Goal: Find specific page/section: Find specific page/section

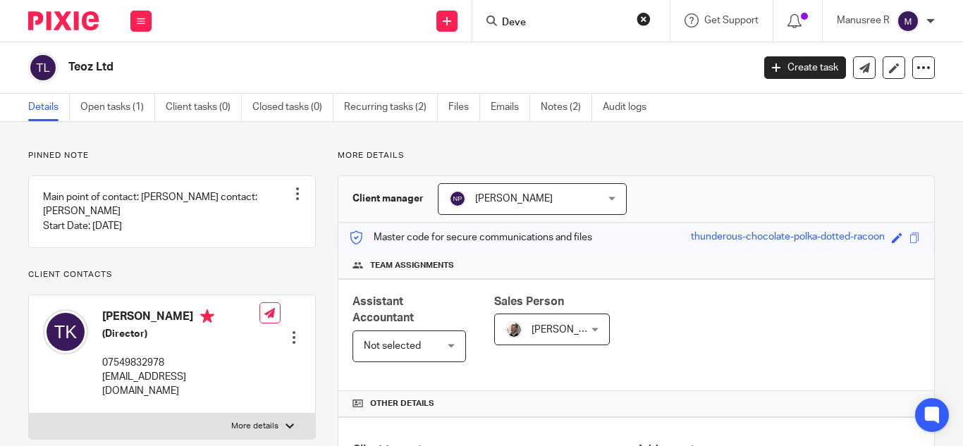
scroll to position [150, 0]
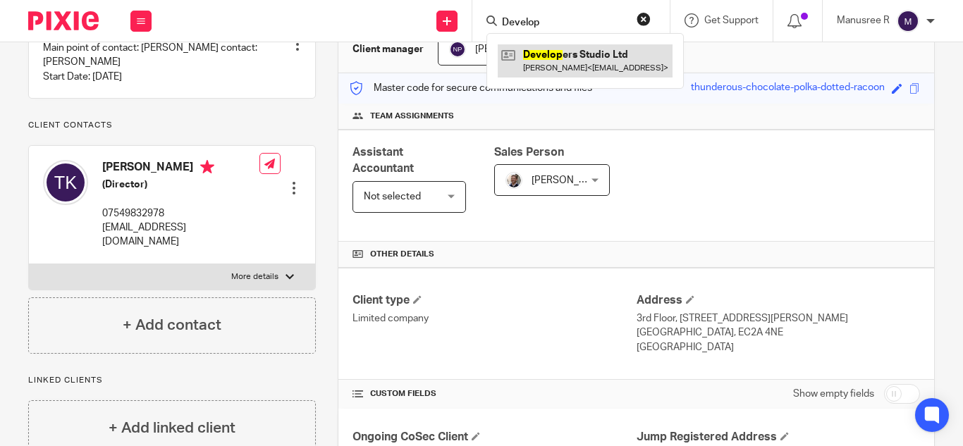
type input "Develop"
click at [568, 57] on link at bounding box center [585, 60] width 175 height 32
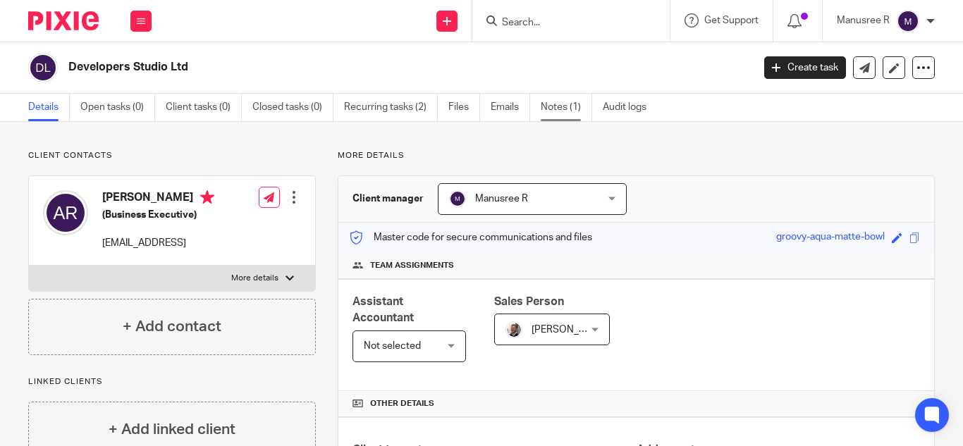
click at [556, 107] on link "Notes (1)" at bounding box center [566, 108] width 51 height 28
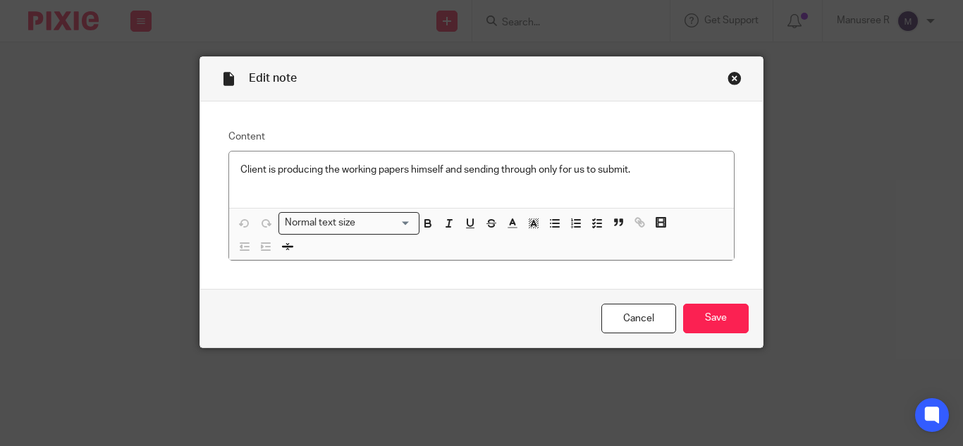
click at [730, 78] on div "Close this dialog window" at bounding box center [735, 78] width 14 height 14
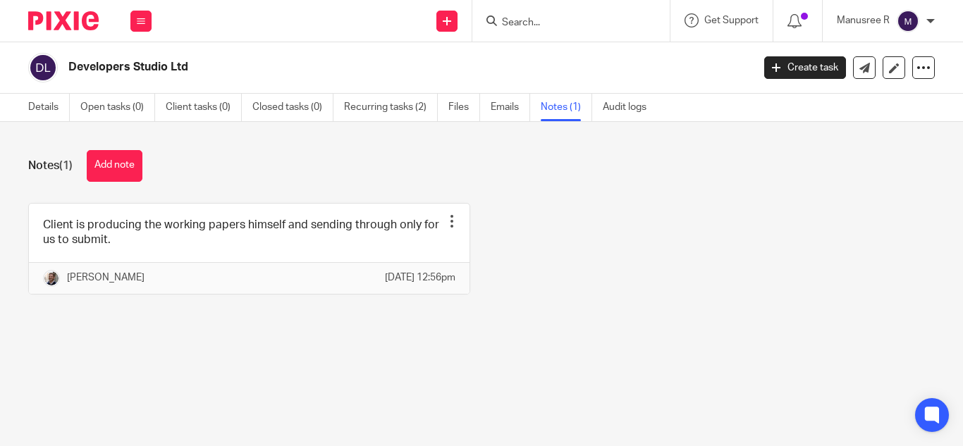
click at [533, 19] on input "Search" at bounding box center [564, 23] width 127 height 13
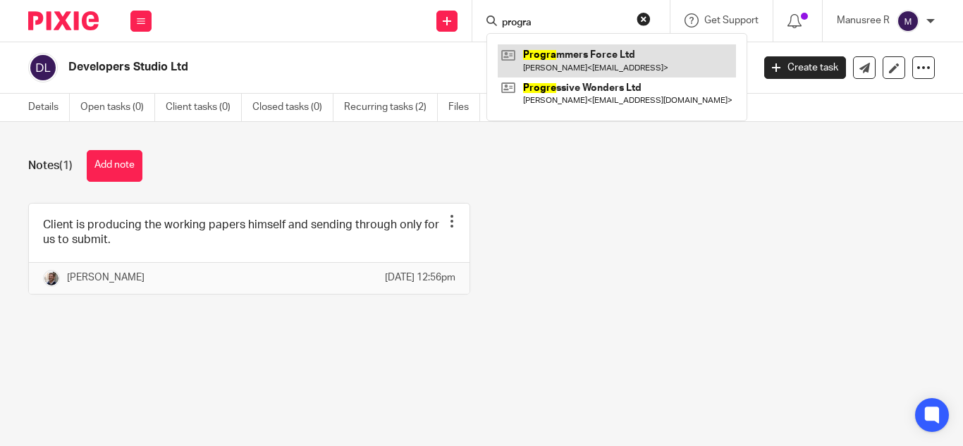
type input "progra"
click at [577, 54] on link at bounding box center [617, 60] width 238 height 32
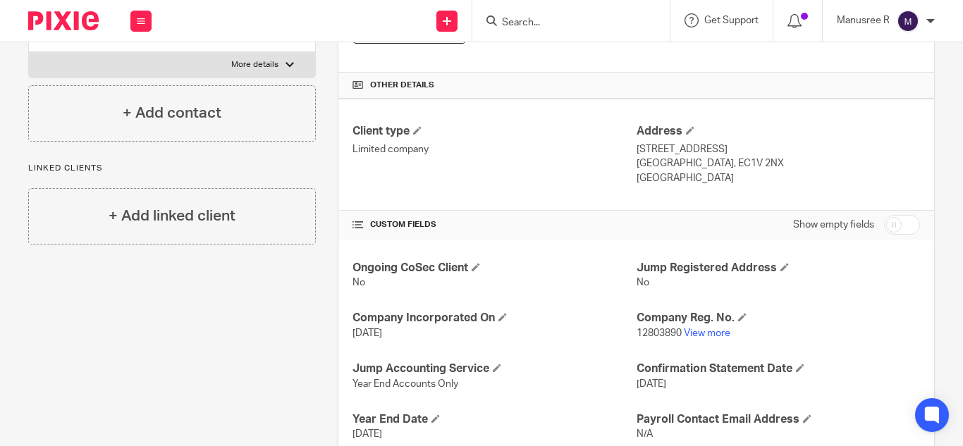
click at [531, 28] on input "Search" at bounding box center [564, 23] width 127 height 13
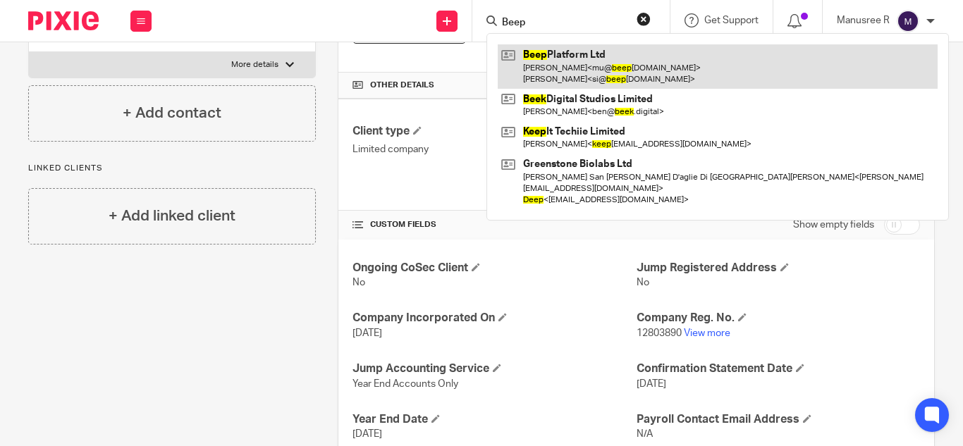
type input "Beep"
click at [533, 55] on link at bounding box center [718, 66] width 440 height 44
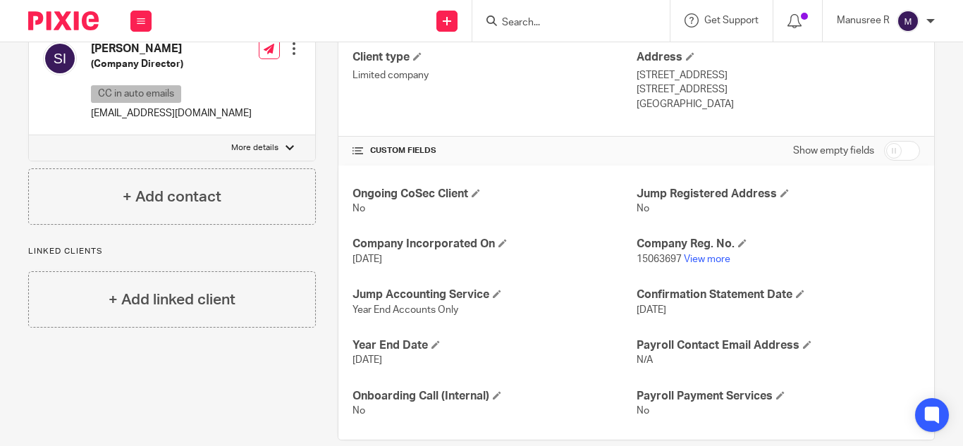
scroll to position [415, 0]
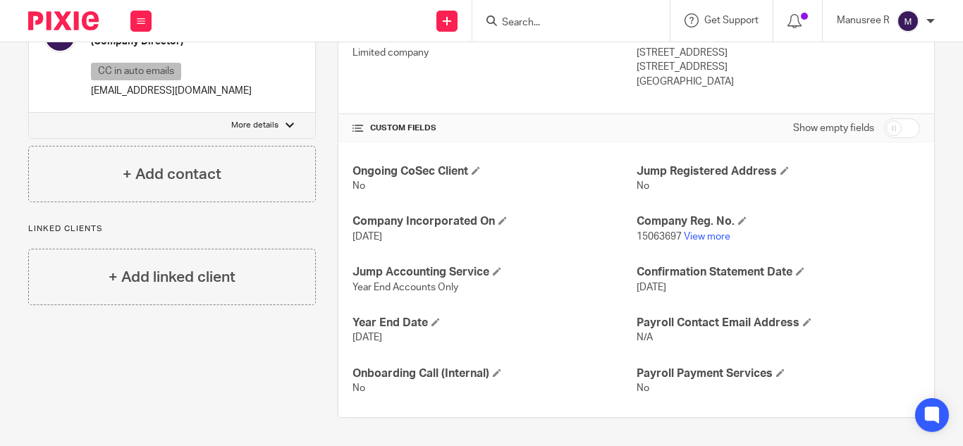
click at [884, 128] on input "checkbox" at bounding box center [902, 128] width 36 height 20
checkbox input "true"
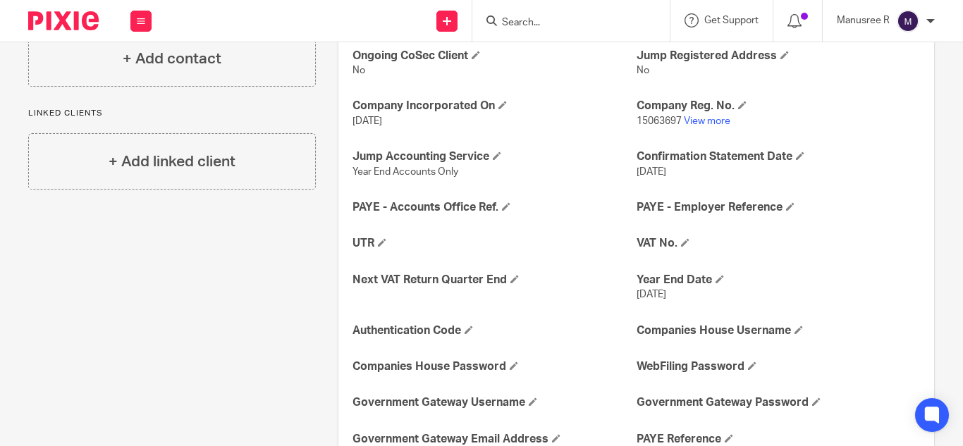
scroll to position [556, 0]
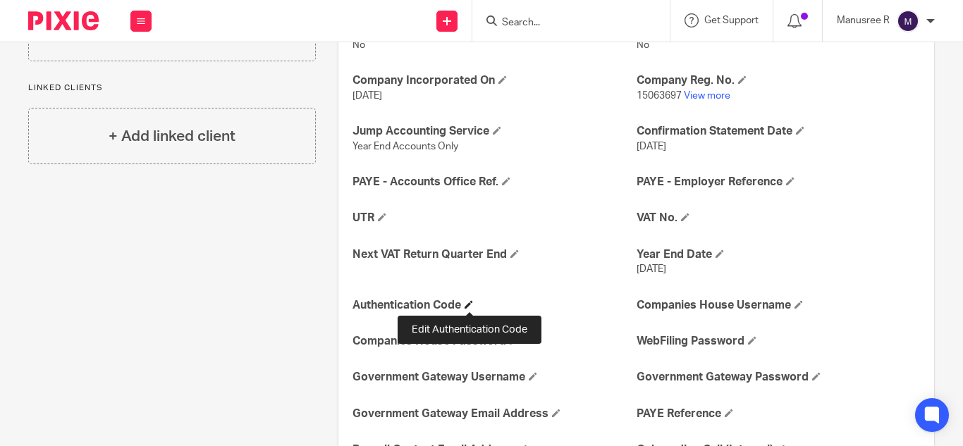
click at [469, 304] on span at bounding box center [469, 304] width 8 height 8
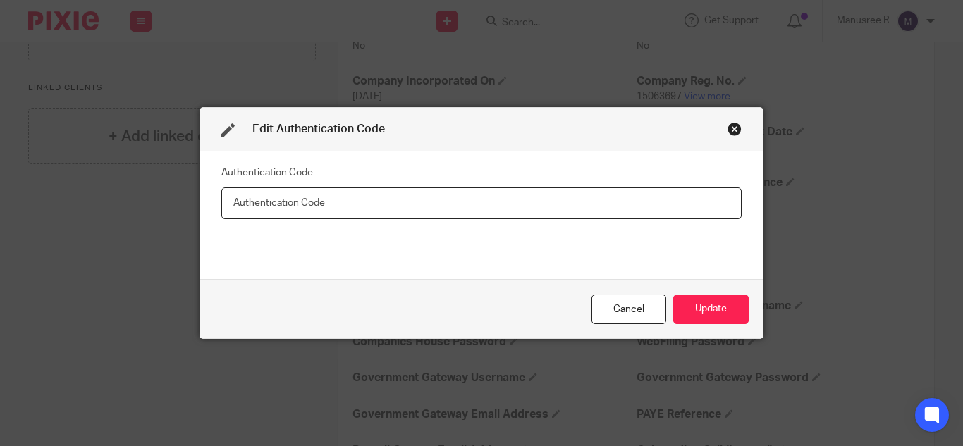
paste input "MU7867"
click at [225, 204] on input "MU7867" at bounding box center [481, 204] width 521 height 32
type input "MU7867"
click at [726, 302] on button "Update" at bounding box center [711, 310] width 75 height 30
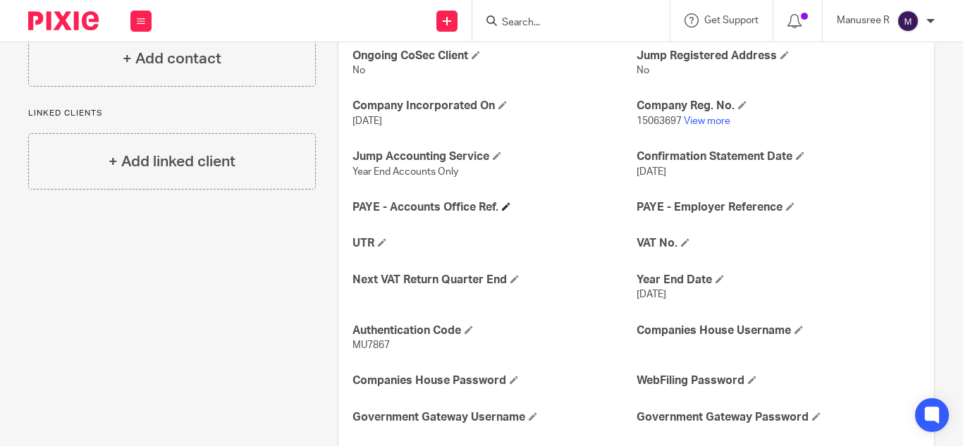
scroll to position [533, 0]
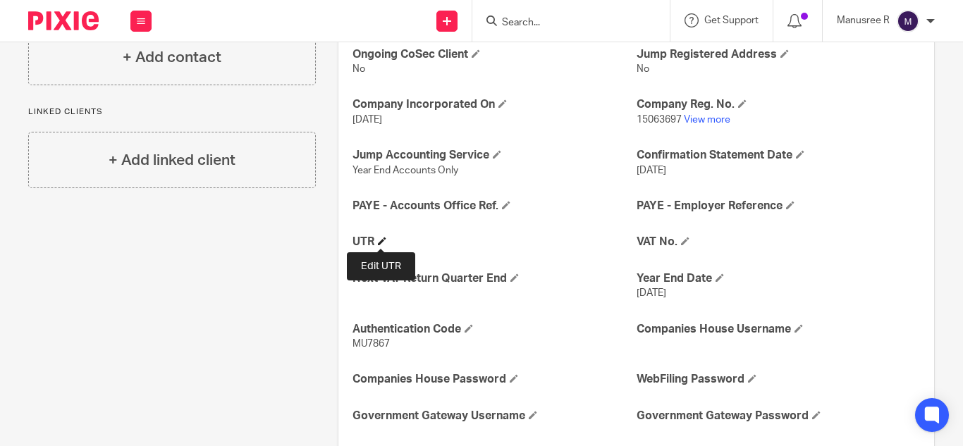
click at [379, 240] on span at bounding box center [382, 241] width 8 height 8
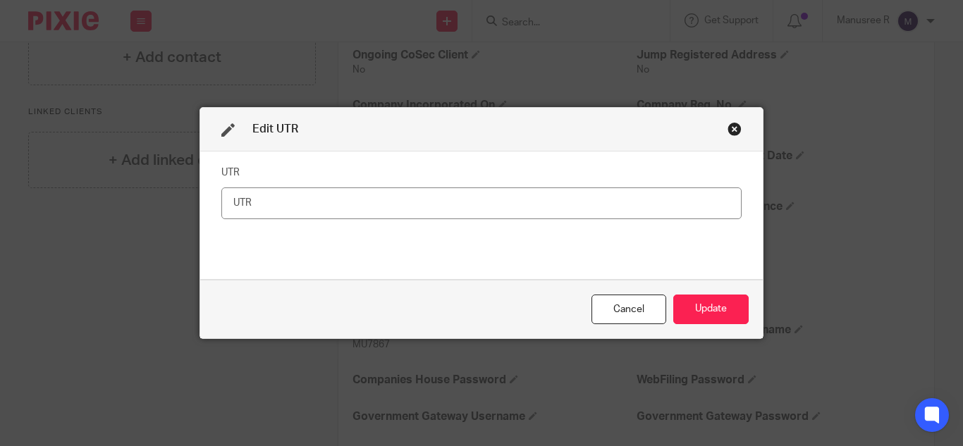
click at [386, 209] on input "text" at bounding box center [481, 204] width 521 height 32
click at [232, 202] on input "88224 00165" at bounding box center [481, 204] width 521 height 32
type input "88224 00165"
click at [706, 308] on button "Update" at bounding box center [711, 310] width 75 height 30
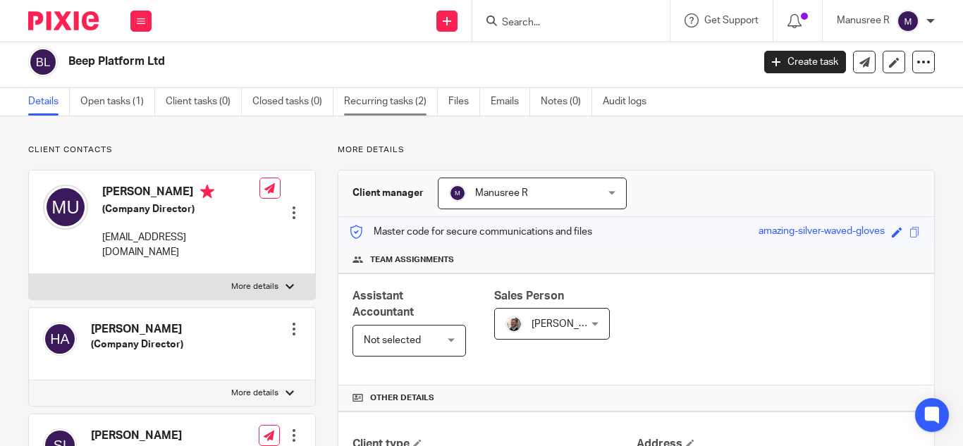
scroll to position [0, 0]
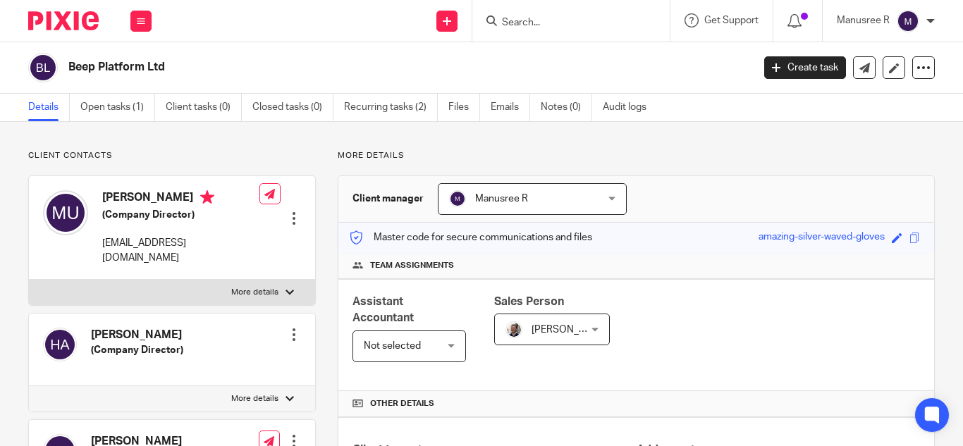
click at [549, 25] on input "Search" at bounding box center [564, 23] width 127 height 13
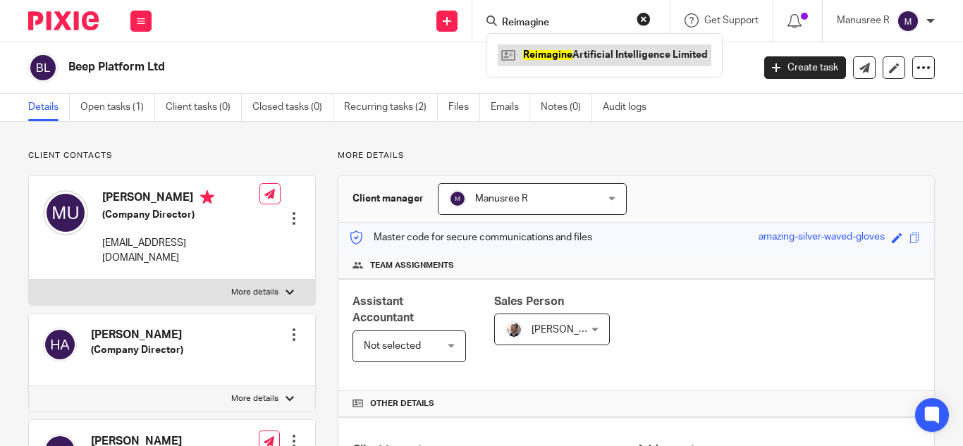
type input "Reimagine"
click at [584, 55] on link at bounding box center [605, 54] width 214 height 21
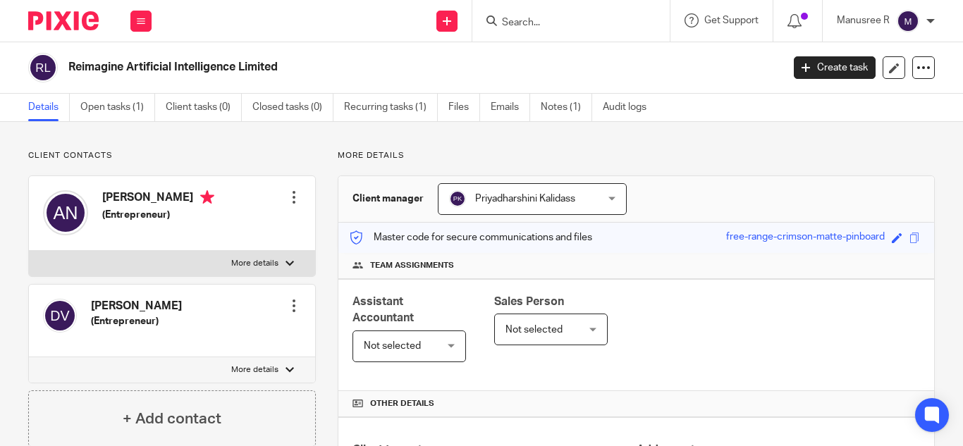
click at [519, 23] on input "Search" at bounding box center [564, 23] width 127 height 13
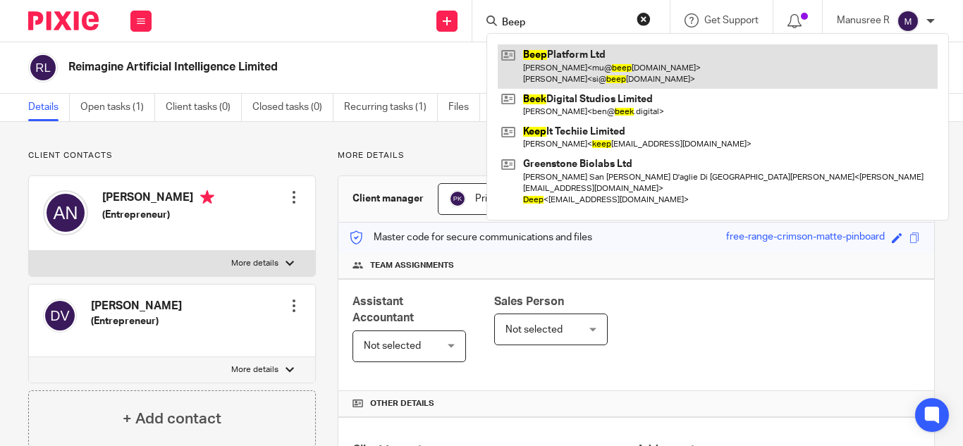
type input "Beep"
click at [614, 67] on link at bounding box center [718, 66] width 440 height 44
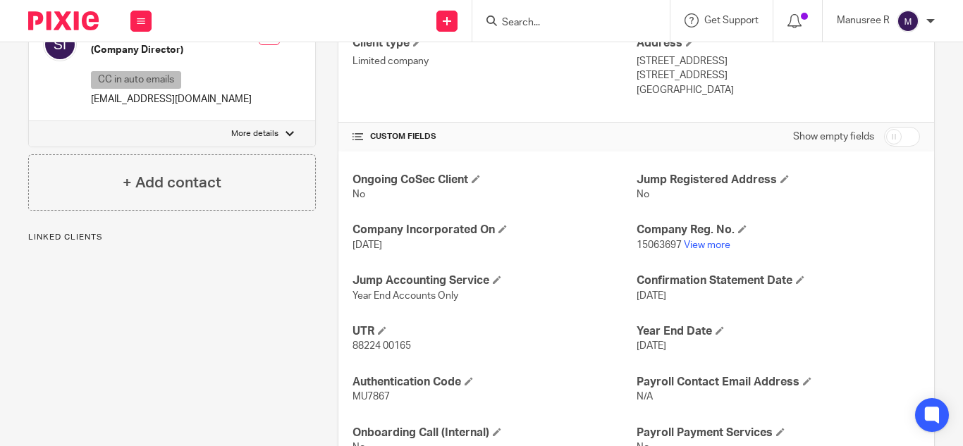
scroll to position [423, 0]
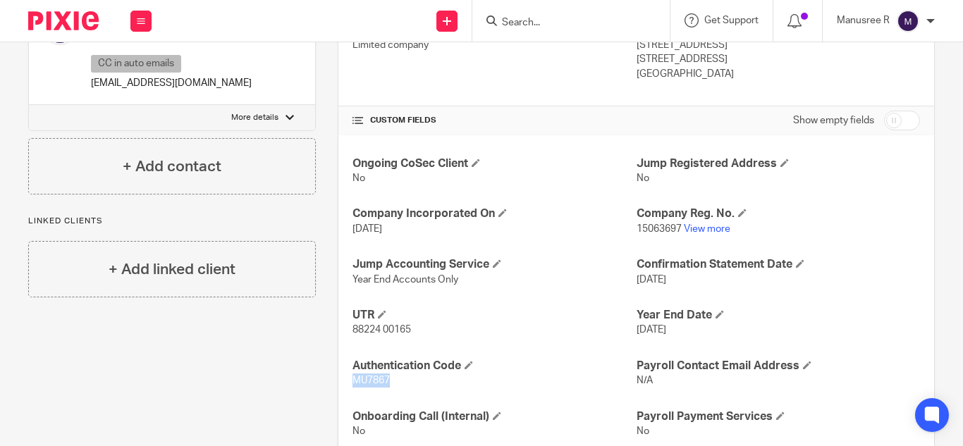
drag, startPoint x: 349, startPoint y: 376, endPoint x: 394, endPoint y: 379, distance: 45.3
click at [394, 379] on p "MU7867" at bounding box center [495, 381] width 284 height 14
copy span "MU7867"
drag, startPoint x: 351, startPoint y: 330, endPoint x: 419, endPoint y: 336, distance: 68.6
click at [419, 336] on p "88224 00165" at bounding box center [495, 330] width 284 height 14
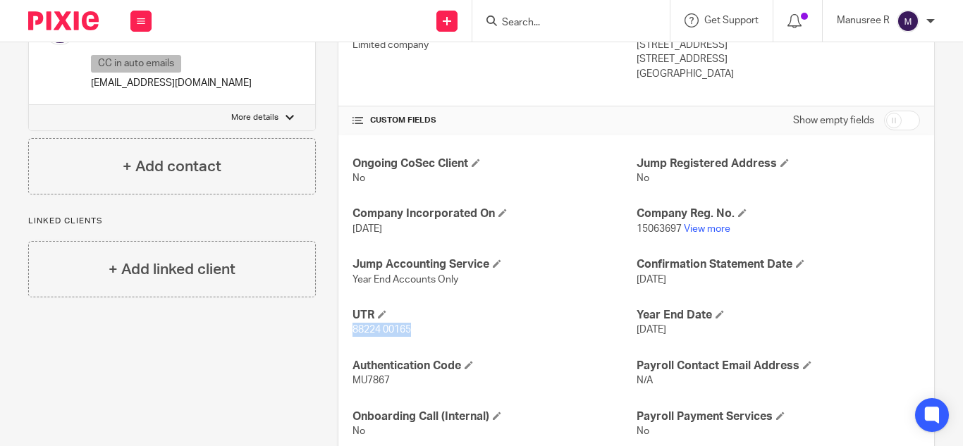
copy span "88224 00165"
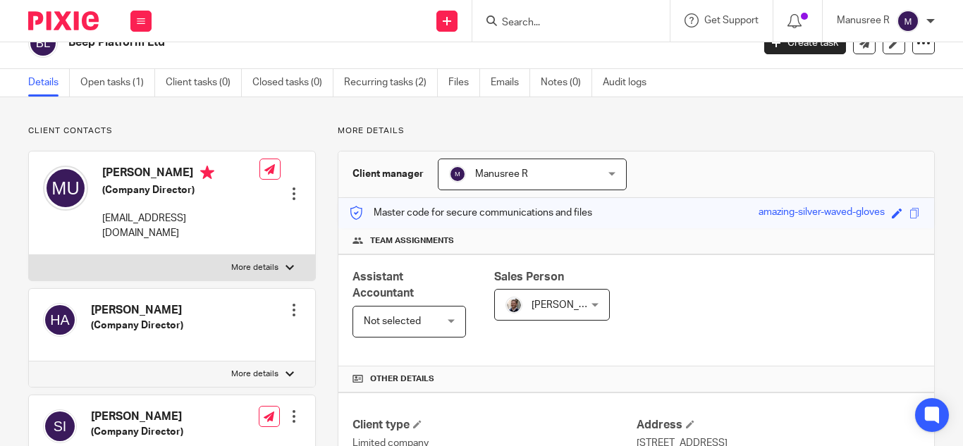
scroll to position [0, 0]
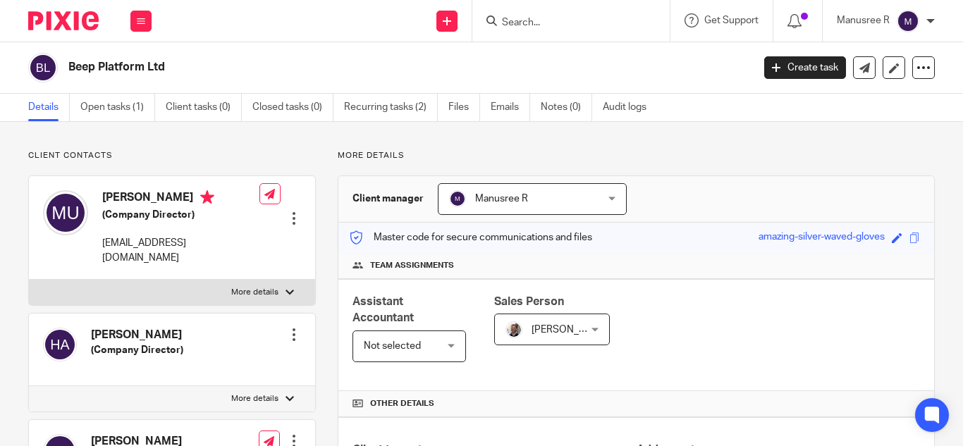
click at [544, 21] on input "Search" at bounding box center [564, 23] width 127 height 13
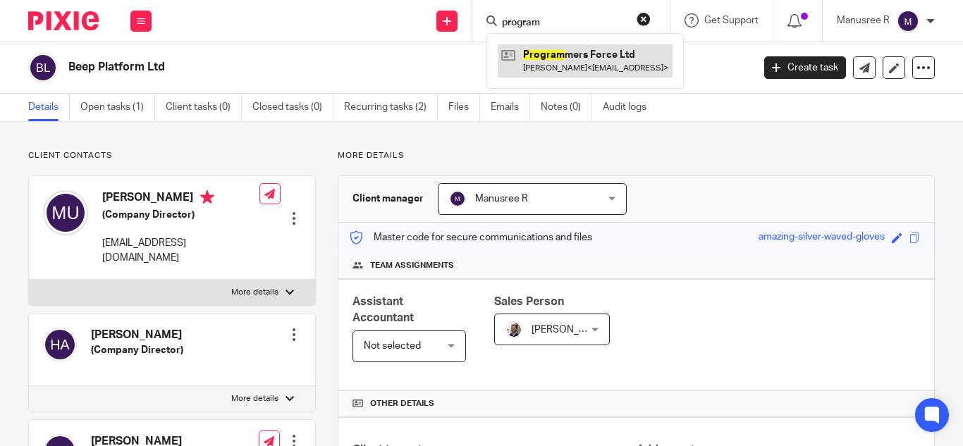
type input "program"
click at [563, 61] on link at bounding box center [585, 60] width 175 height 32
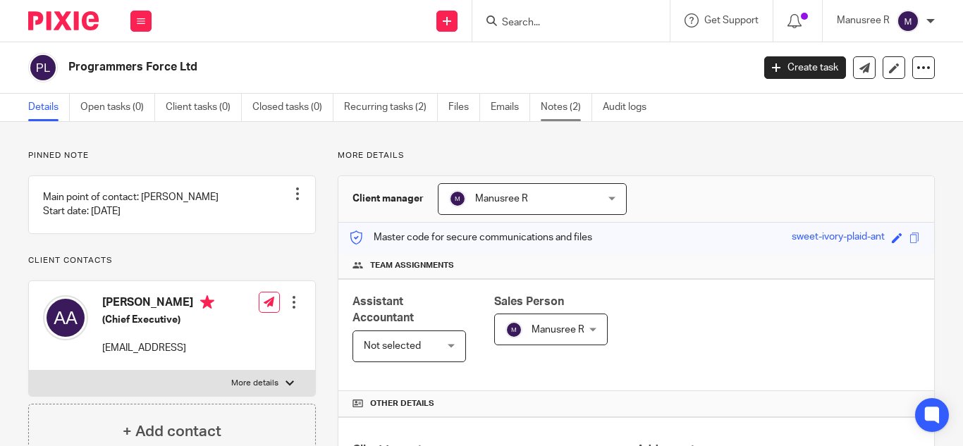
click at [592, 100] on link "Notes (2)" at bounding box center [566, 108] width 51 height 28
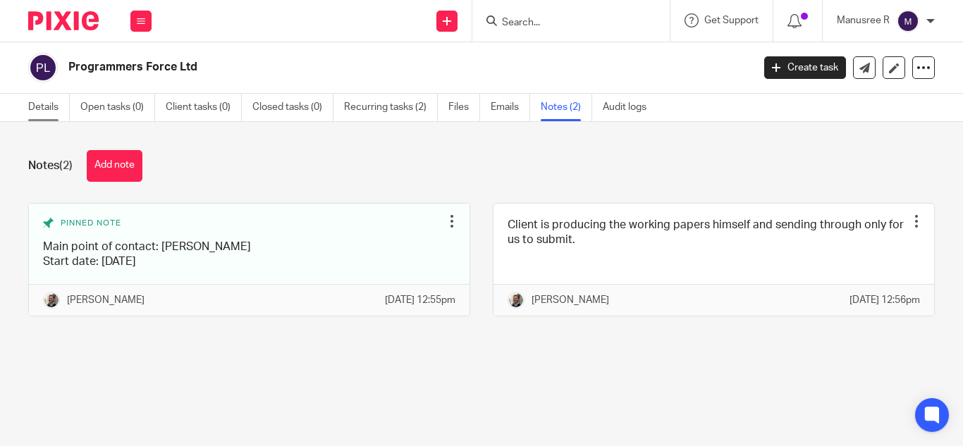
click at [47, 98] on link "Details" at bounding box center [49, 108] width 42 height 28
click at [32, 107] on link "Details" at bounding box center [49, 108] width 42 height 28
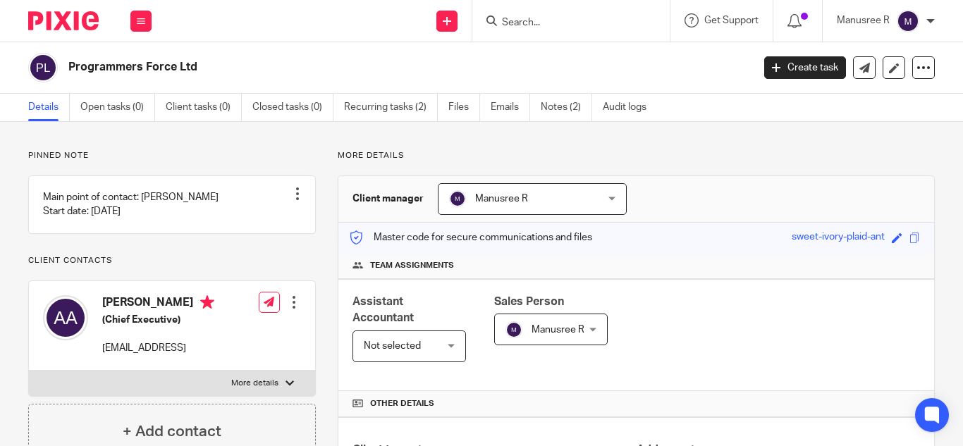
click at [535, 18] on input "Search" at bounding box center [564, 23] width 127 height 13
click at [528, 19] on input "Search" at bounding box center [564, 23] width 127 height 13
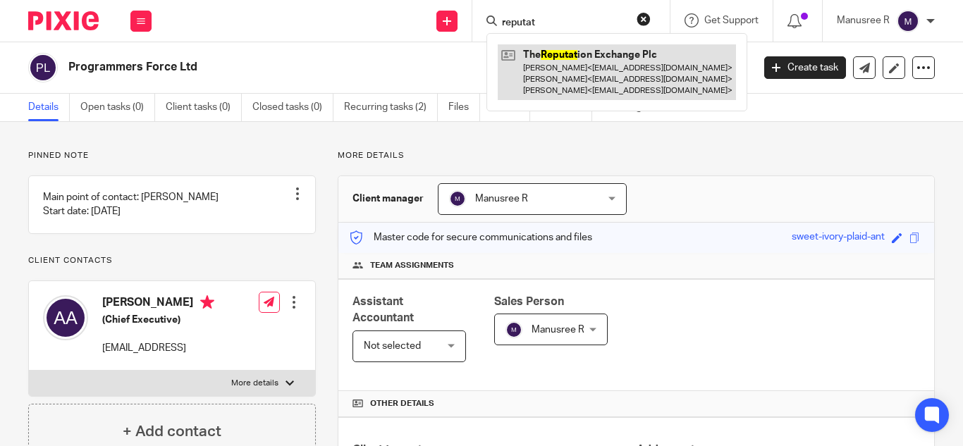
type input "reputat"
click at [596, 64] on link at bounding box center [617, 72] width 238 height 56
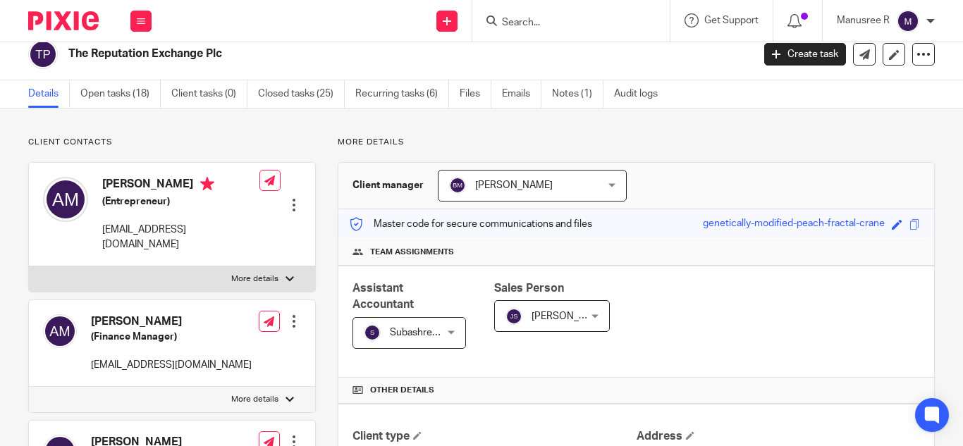
scroll to position [15, 0]
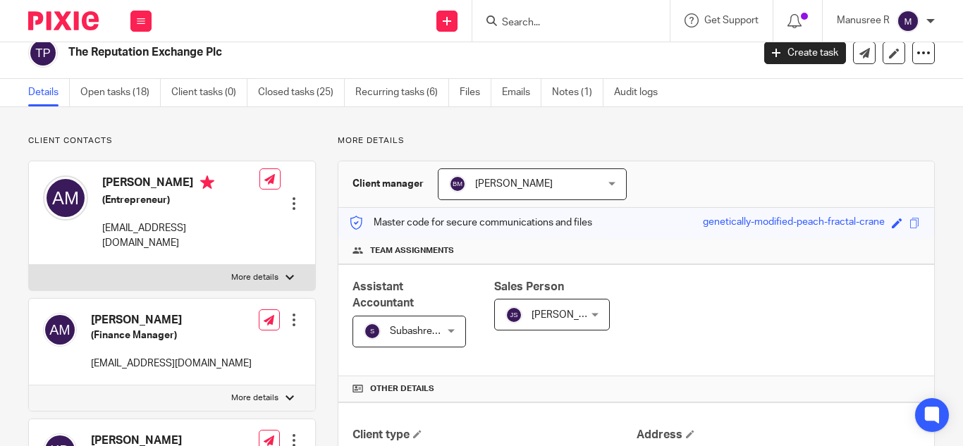
click at [728, 296] on div "Assistant Accountant [PERSON_NAME] B [PERSON_NAME] B Not selected [PERSON_NAME]…" at bounding box center [637, 320] width 596 height 112
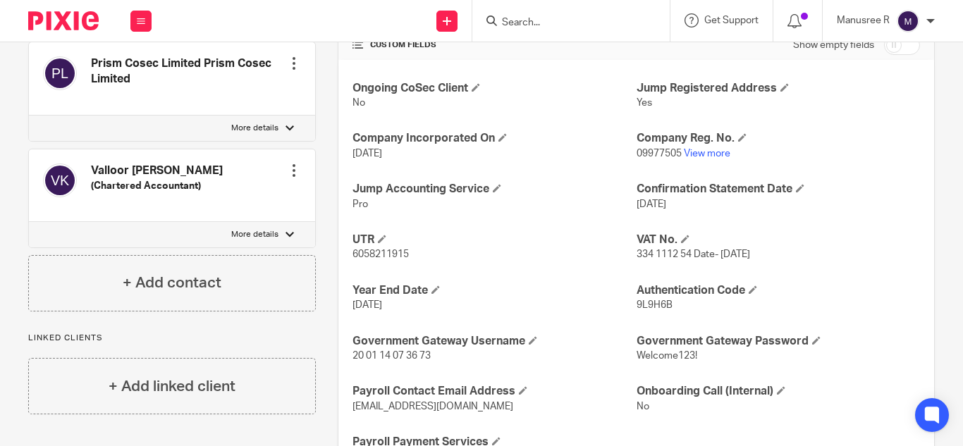
scroll to position [567, 0]
